Goal: Information Seeking & Learning: Learn about a topic

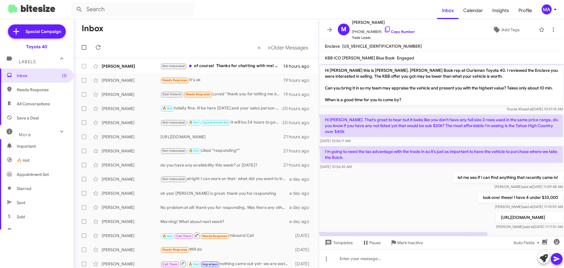
scroll to position [123, 0]
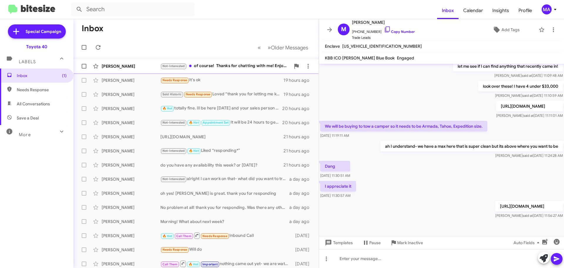
click at [220, 66] on div "Not-Interested of course! Thanks for chatting with me! Enjoy your night" at bounding box center [225, 66] width 130 height 7
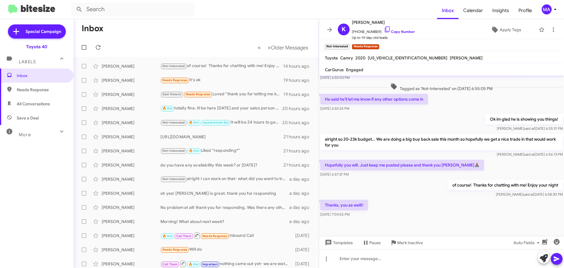
scroll to position [143, 0]
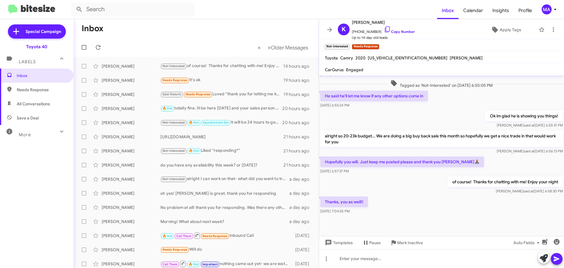
click at [56, 88] on span "Needs Response" at bounding box center [42, 90] width 50 height 6
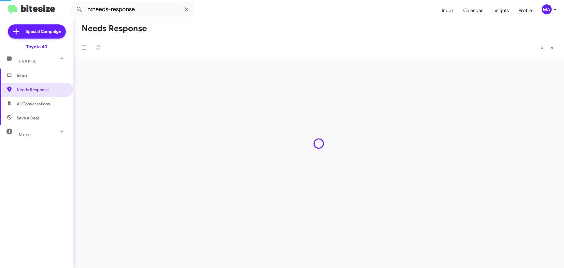
click at [50, 100] on span "All Conversations" at bounding box center [36, 104] width 73 height 14
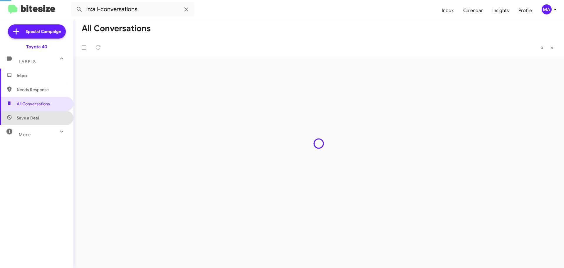
click at [45, 112] on span "Save a Deal" at bounding box center [36, 118] width 73 height 14
type input "in:not-interested"
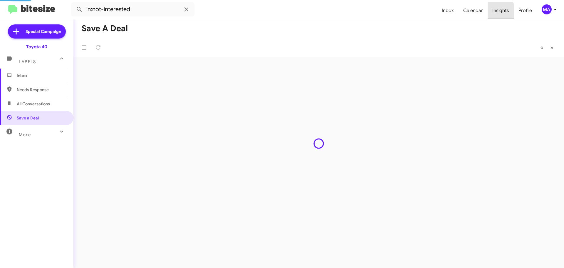
click at [497, 11] on span "Insights" at bounding box center [501, 10] width 26 height 17
